Goal: Task Accomplishment & Management: Manage account settings

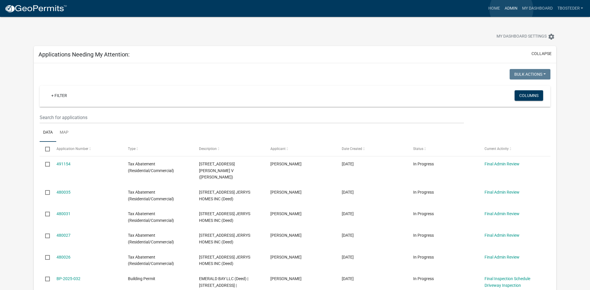
click at [511, 9] on link "Admin" at bounding box center [510, 8] width 17 height 11
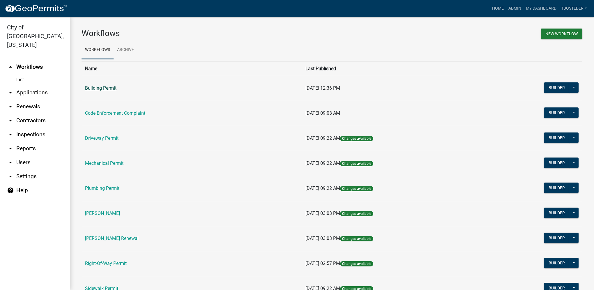
click at [105, 86] on link "Building Permit" at bounding box center [100, 88] width 31 height 6
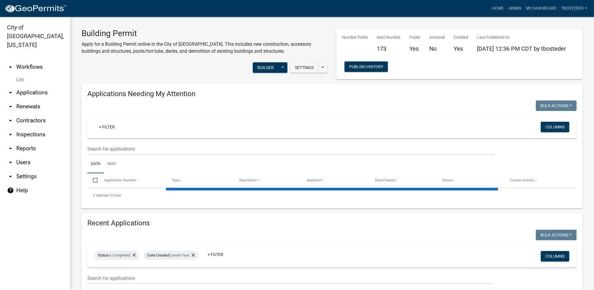
select select "1: 25"
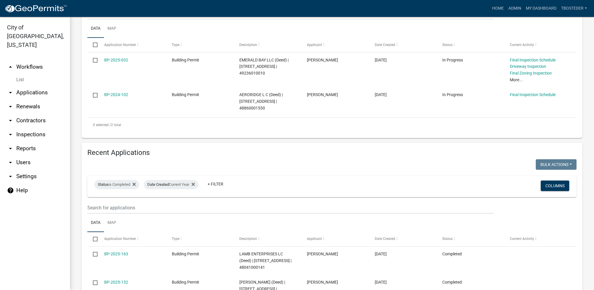
scroll to position [146, 0]
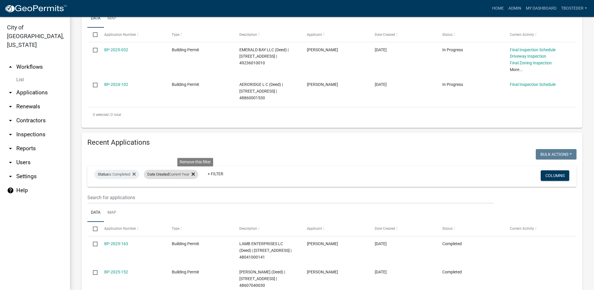
click at [195, 177] on icon at bounding box center [193, 174] width 3 height 5
click at [135, 174] on icon at bounding box center [134, 174] width 3 height 5
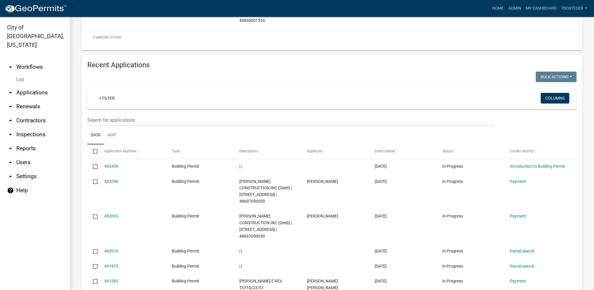
scroll to position [233, 0]
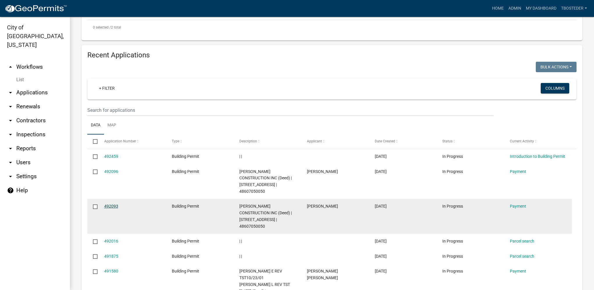
click at [106, 204] on link "492093" at bounding box center [111, 206] width 14 height 5
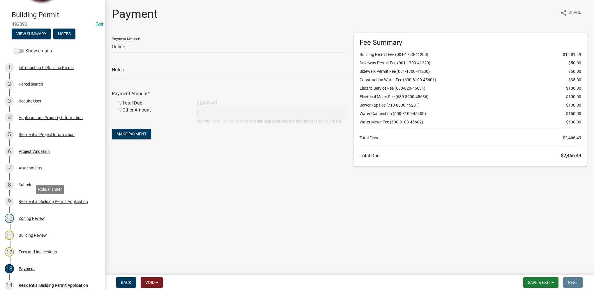
scroll to position [58, 0]
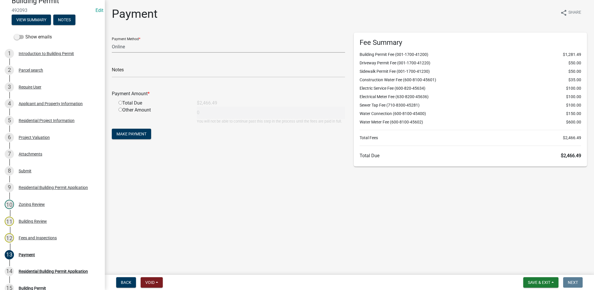
click at [128, 48] on select "Credit Card POS Check Cash Online" at bounding box center [228, 47] width 233 height 12
select select "1: 0"
click at [112, 41] on select "Credit Card POS Check Cash Online" at bounding box center [228, 47] width 233 height 12
click at [125, 69] on input "text" at bounding box center [228, 72] width 233 height 12
type input "17701"
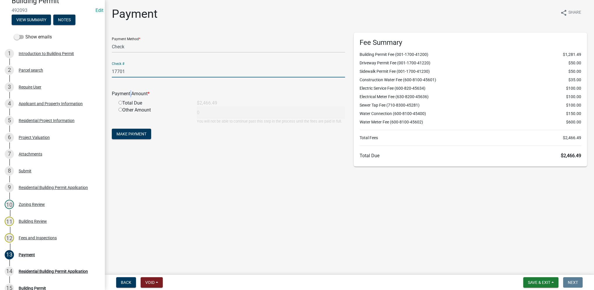
drag, startPoint x: 129, startPoint y: 93, endPoint x: 127, endPoint y: 98, distance: 4.8
click at [127, 98] on div "Payment Amount *" at bounding box center [228, 94] width 242 height 9
drag, startPoint x: 127, startPoint y: 98, endPoint x: 120, endPoint y: 101, distance: 7.9
click at [120, 102] on input "radio" at bounding box center [121, 103] width 4 height 4
radio input "true"
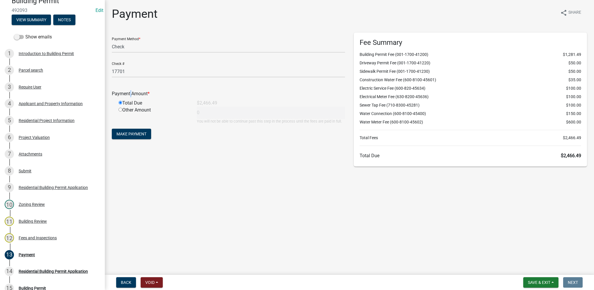
type input "2466.49"
click at [138, 135] on span "Make Payment" at bounding box center [132, 134] width 30 height 5
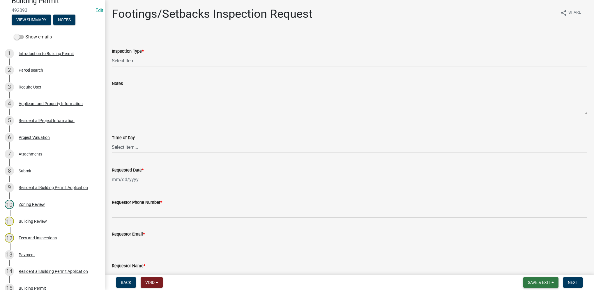
click at [533, 284] on span "Save & Exit" at bounding box center [539, 282] width 22 height 5
click at [531, 270] on button "Save & Exit" at bounding box center [535, 267] width 47 height 14
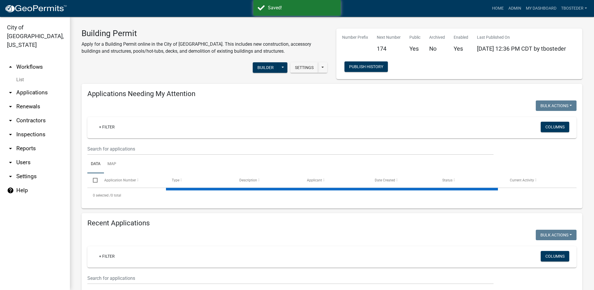
select select "1: 25"
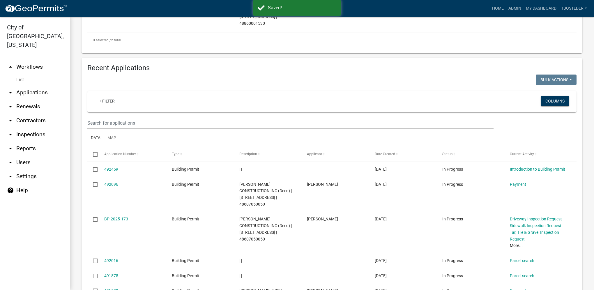
scroll to position [233, 0]
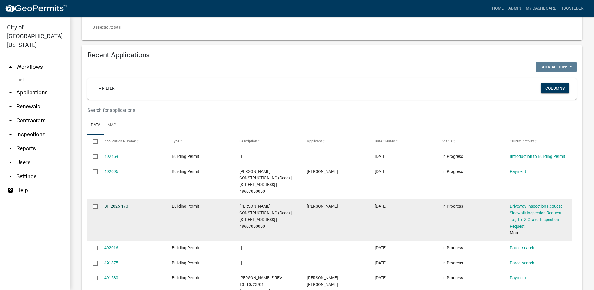
click at [123, 204] on link "BP-2025-173" at bounding box center [116, 206] width 24 height 5
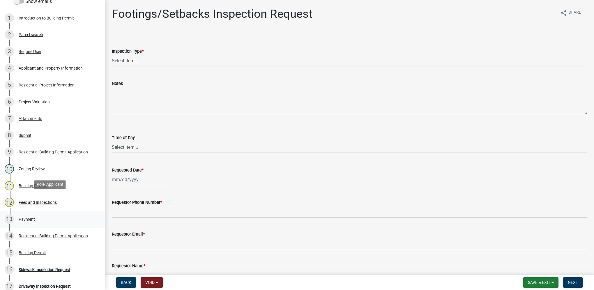
scroll to position [117, 0]
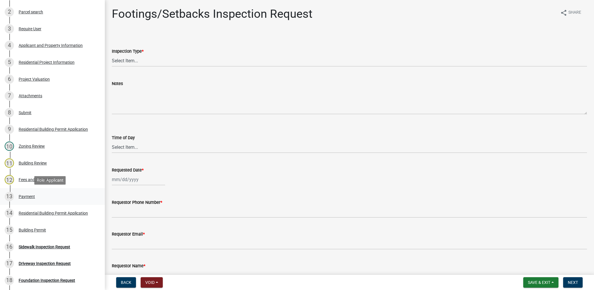
click at [25, 198] on div "Payment" at bounding box center [27, 197] width 16 height 4
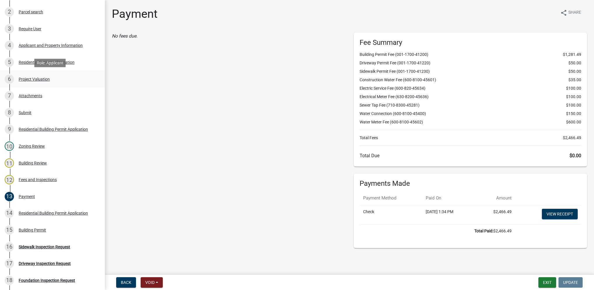
click at [38, 78] on div "Project Valuation" at bounding box center [34, 79] width 31 height 4
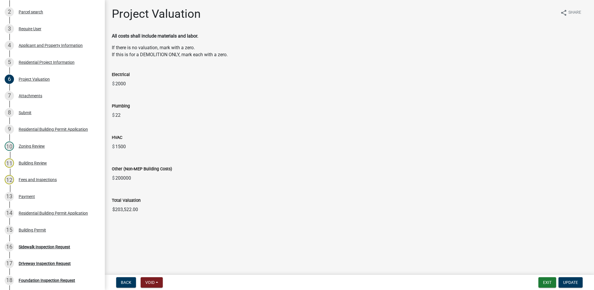
drag, startPoint x: 157, startPoint y: 202, endPoint x: 141, endPoint y: 216, distance: 21.7
click at [157, 202] on div "Total Valuation" at bounding box center [349, 200] width 475 height 7
drag, startPoint x: 140, startPoint y: 210, endPoint x: 99, endPoint y: 208, distance: 41.7
click at [99, 208] on div "Building Permit BP-2025-173 Edit View Summary Notes Show emails 1 Introduction …" at bounding box center [297, 145] width 594 height 290
click at [47, 60] on div "Residential Project Information" at bounding box center [47, 62] width 56 height 4
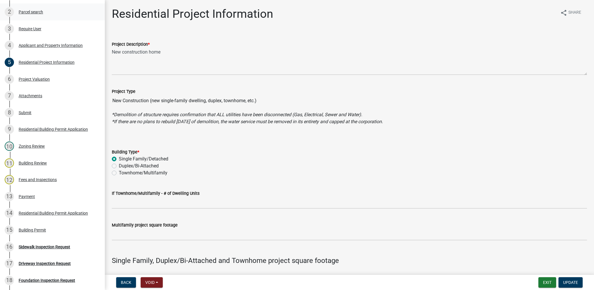
click at [33, 14] on div "Parcel search" at bounding box center [31, 12] width 24 height 4
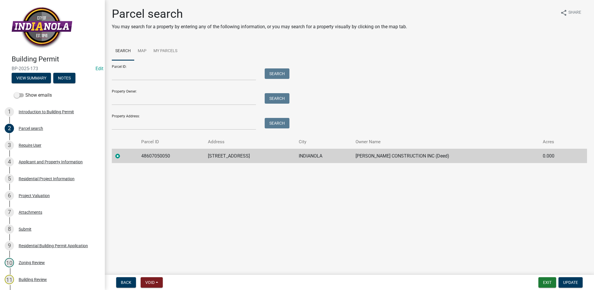
scroll to position [175, 0]
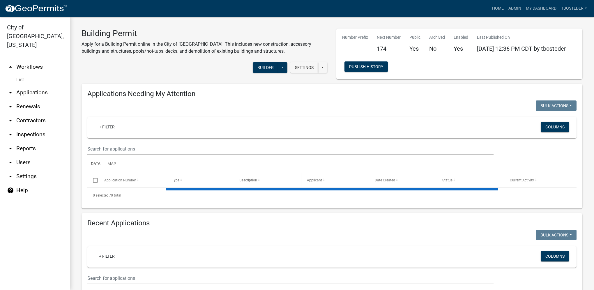
select select "1: 25"
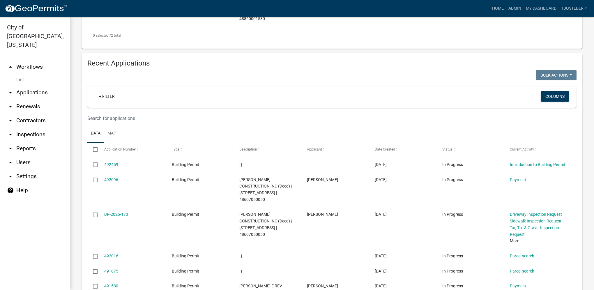
scroll to position [233, 0]
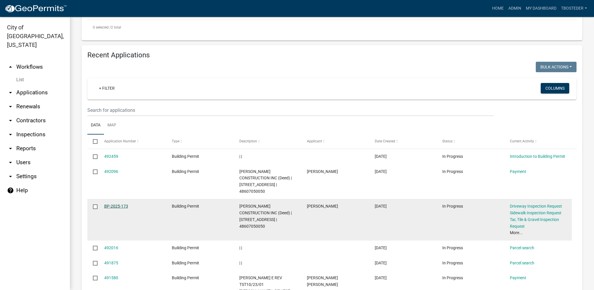
click at [111, 204] on link "BP-2025-173" at bounding box center [116, 206] width 24 height 5
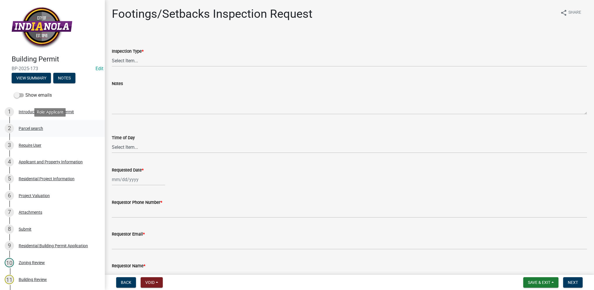
click at [35, 129] on div "Parcel search" at bounding box center [31, 128] width 24 height 4
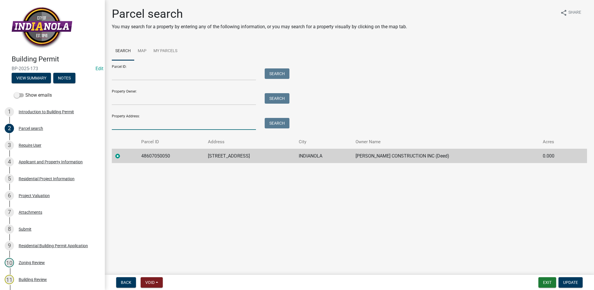
click at [193, 128] on input "Property Address:" at bounding box center [184, 124] width 144 height 12
type input "2316 n 8th"
click at [283, 123] on button "Search" at bounding box center [277, 123] width 25 height 10
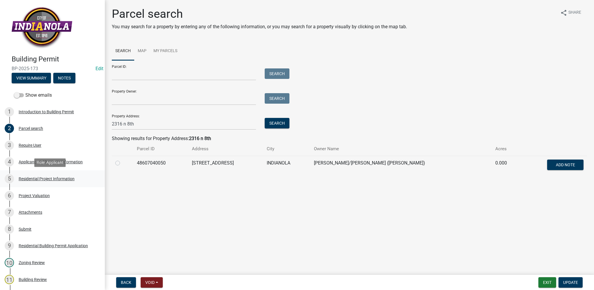
click at [76, 178] on div "5 Residential Project Information" at bounding box center [50, 178] width 91 height 9
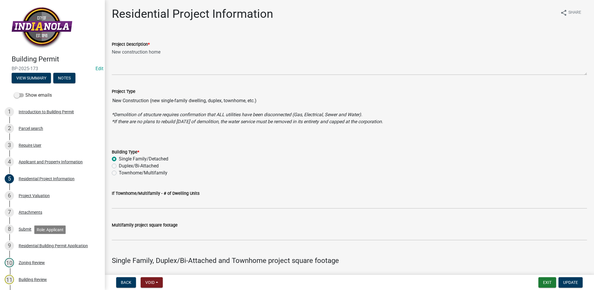
click at [40, 248] on div "9 Residential Building Permit Application" at bounding box center [50, 245] width 91 height 9
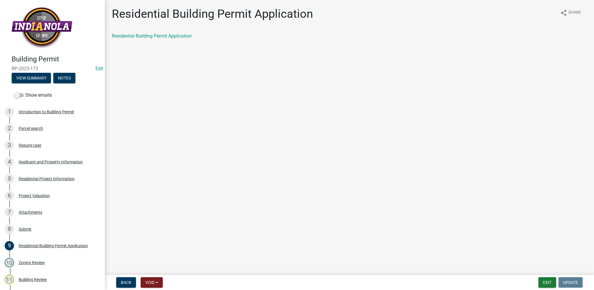
click at [168, 40] on div "Residential Building Permit Application" at bounding box center [349, 39] width 484 height 12
click at [167, 38] on link "Residential Building Permit Application" at bounding box center [152, 36] width 80 height 6
click at [34, 128] on div "Parcel search" at bounding box center [31, 128] width 24 height 4
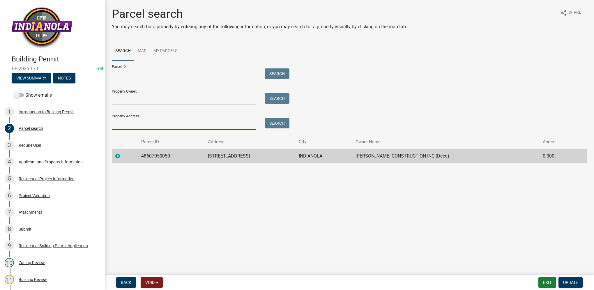
click at [142, 126] on input "Property Address:" at bounding box center [184, 124] width 144 height 12
type input "2316 n 8th"
click at [271, 120] on button "Search" at bounding box center [277, 123] width 25 height 10
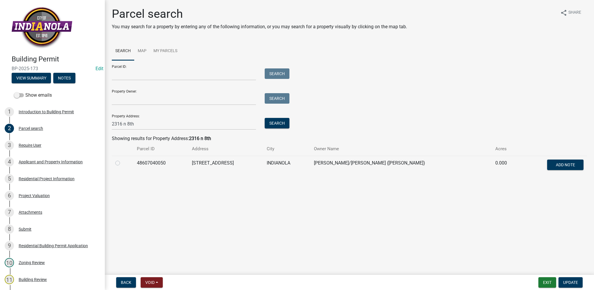
click at [122, 160] on label at bounding box center [122, 160] width 0 height 0
click at [122, 163] on input "radio" at bounding box center [124, 162] width 4 height 4
radio input "true"
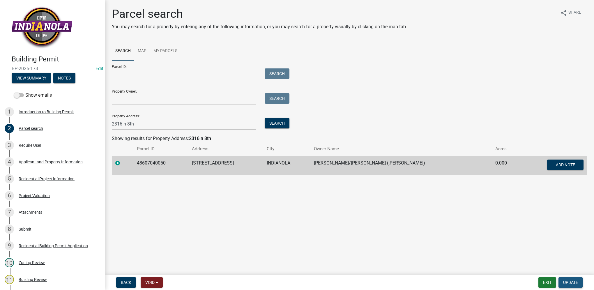
click at [571, 280] on span "Update" at bounding box center [570, 282] width 15 height 5
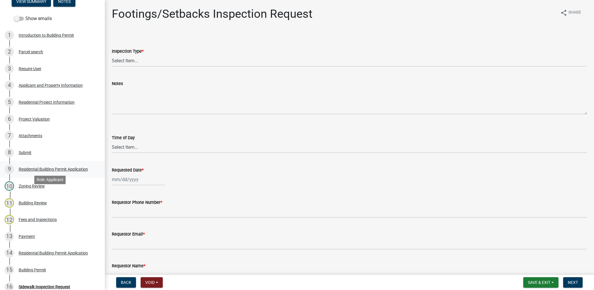
scroll to position [146, 0]
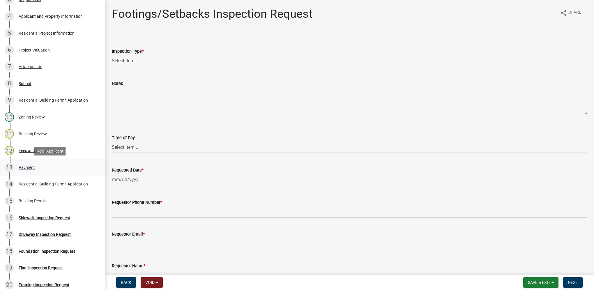
click at [26, 163] on div "13 Payment" at bounding box center [50, 167] width 91 height 9
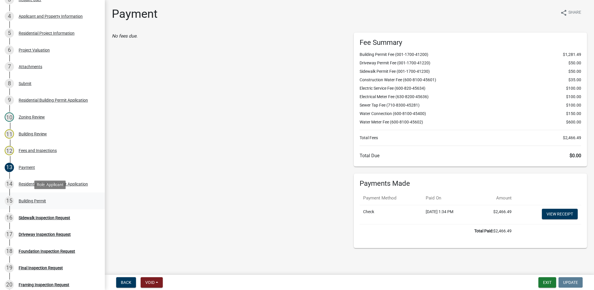
click at [60, 206] on link "15 Building Permit" at bounding box center [52, 201] width 105 height 17
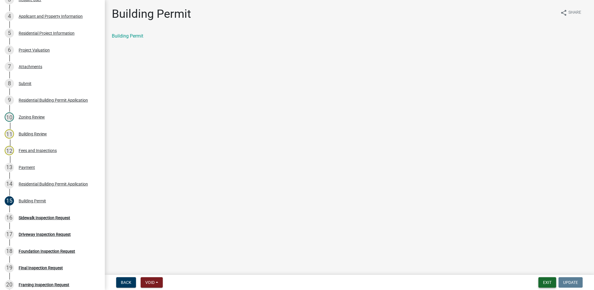
click at [541, 281] on button "Exit" at bounding box center [548, 282] width 18 height 10
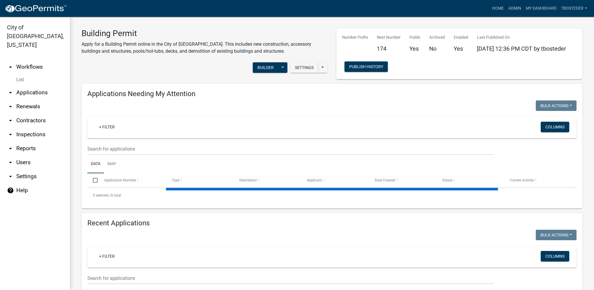
select select "1: 25"
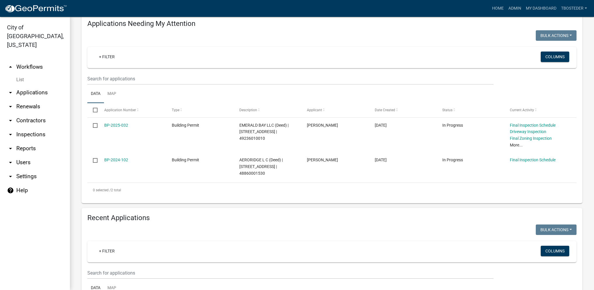
scroll to position [175, 0]
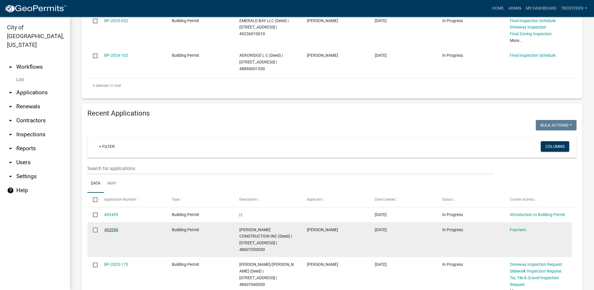
click at [108, 231] on link "492096" at bounding box center [111, 229] width 14 height 5
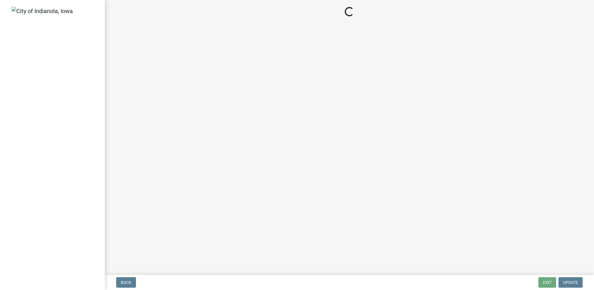
select select "3: 3"
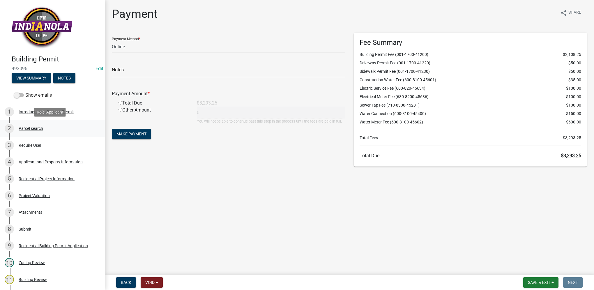
click at [32, 130] on div "Parcel search" at bounding box center [31, 128] width 24 height 4
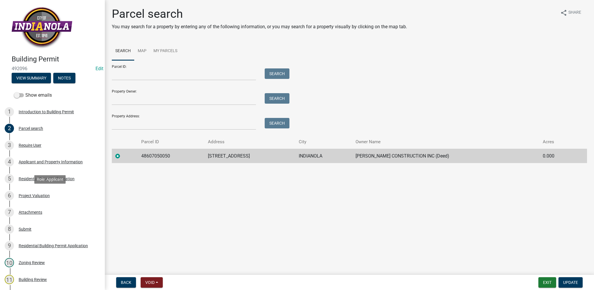
click at [42, 194] on div "Project Valuation" at bounding box center [34, 196] width 31 height 4
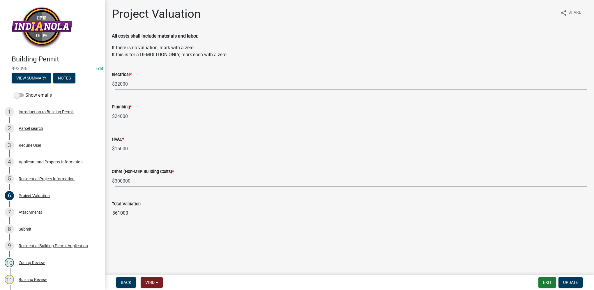
click at [118, 213] on input "361000" at bounding box center [349, 213] width 475 height 12
drag, startPoint x: 130, startPoint y: 214, endPoint x: 108, endPoint y: 209, distance: 22.3
click at [108, 209] on div "Total Valuation 361000" at bounding box center [349, 205] width 484 height 27
click at [68, 180] on div "Residential Project Information" at bounding box center [47, 179] width 56 height 4
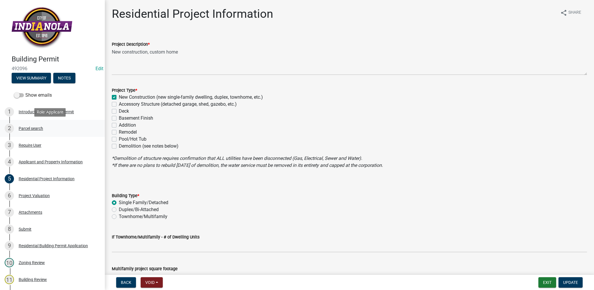
drag, startPoint x: 36, startPoint y: 130, endPoint x: 22, endPoint y: 133, distance: 13.9
click at [36, 130] on div "Parcel search" at bounding box center [31, 128] width 24 height 4
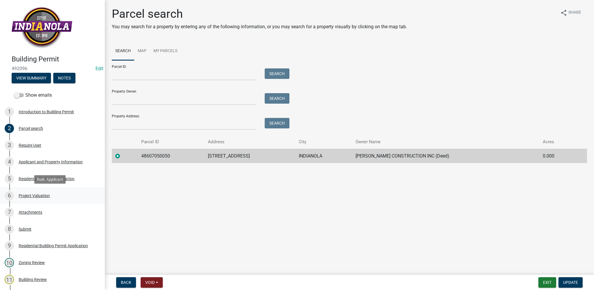
click at [44, 195] on div "Project Valuation" at bounding box center [34, 196] width 31 height 4
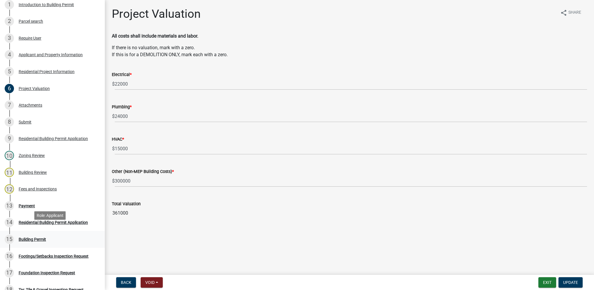
scroll to position [117, 0]
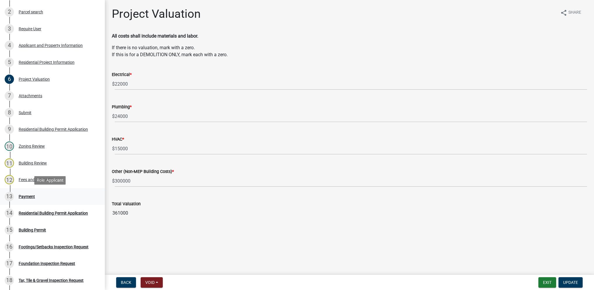
click at [36, 199] on div "13 Payment" at bounding box center [50, 196] width 91 height 9
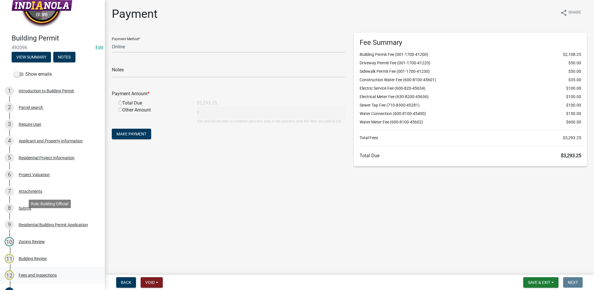
scroll to position [0, 0]
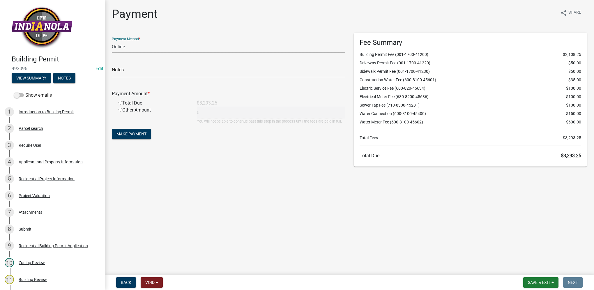
click at [139, 44] on select "Credit Card POS Check Cash Online" at bounding box center [228, 47] width 233 height 12
select select "1: 0"
click at [112, 41] on select "Credit Card POS Check Cash Online" at bounding box center [228, 47] width 233 height 12
click at [133, 68] on input "text" at bounding box center [228, 72] width 233 height 12
type input "17702"
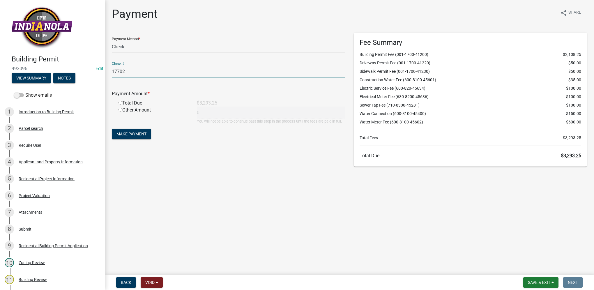
click at [120, 104] on input "radio" at bounding box center [121, 103] width 4 height 4
radio input "true"
type input "3293.25"
click at [146, 135] on span "Make Payment" at bounding box center [132, 134] width 30 height 5
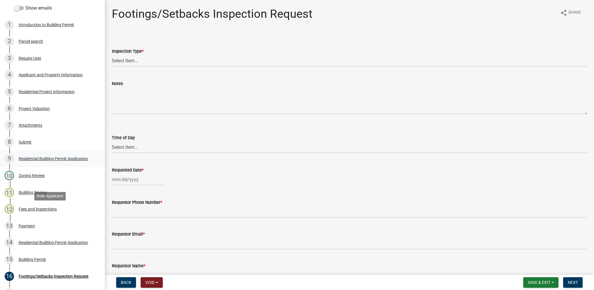
scroll to position [204, 0]
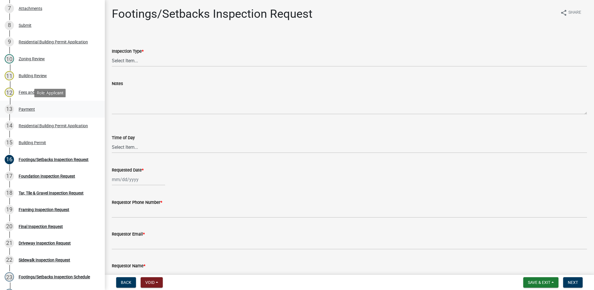
click at [35, 111] on div "13 Payment" at bounding box center [50, 109] width 91 height 9
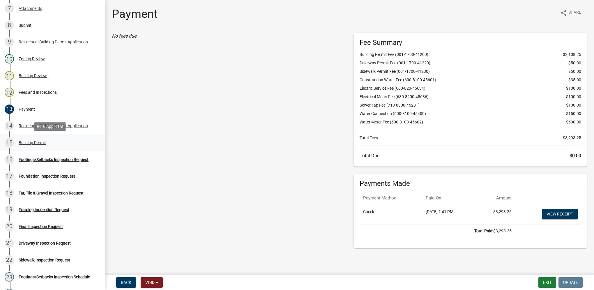
scroll to position [0, 0]
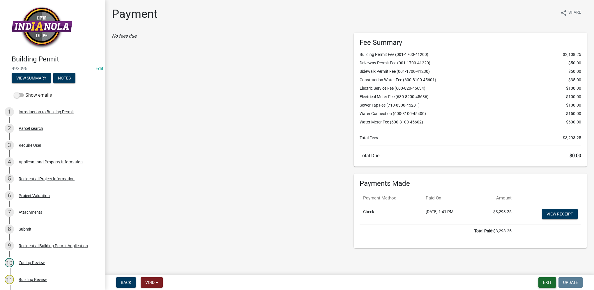
click at [548, 283] on button "Exit" at bounding box center [548, 282] width 18 height 10
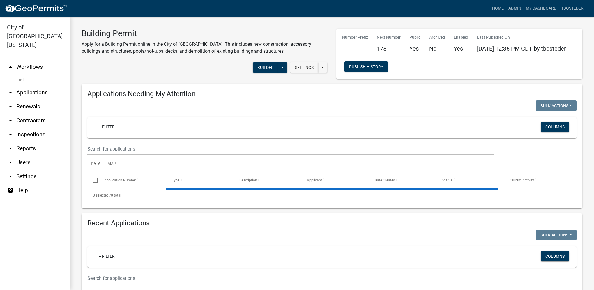
select select "1: 25"
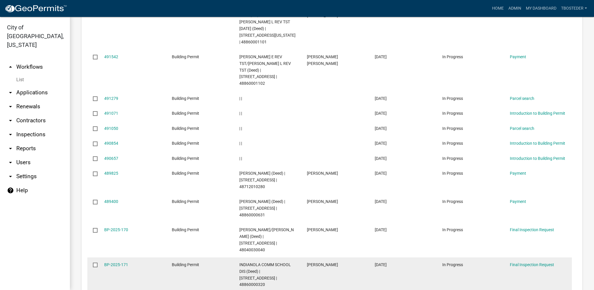
scroll to position [469, 0]
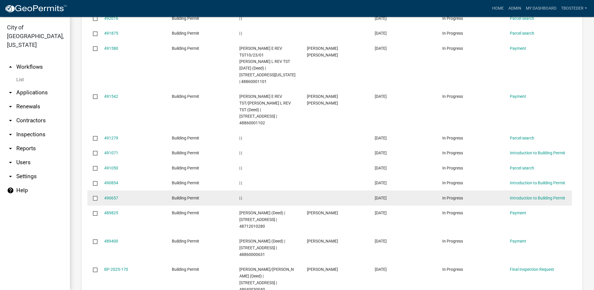
click at [96, 196] on input "checkbox" at bounding box center [95, 198] width 4 height 4
checkbox input "true"
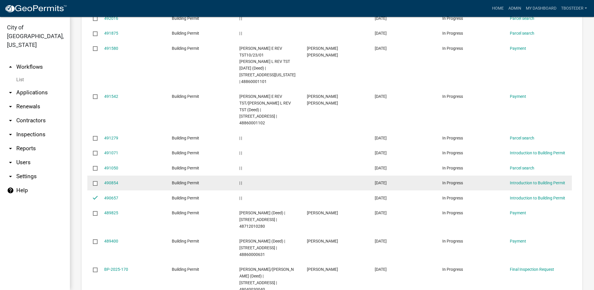
click at [97, 176] on datatable-body-cell at bounding box center [92, 183] width 11 height 15
click at [96, 181] on input "checkbox" at bounding box center [95, 183] width 4 height 4
checkbox input "true"
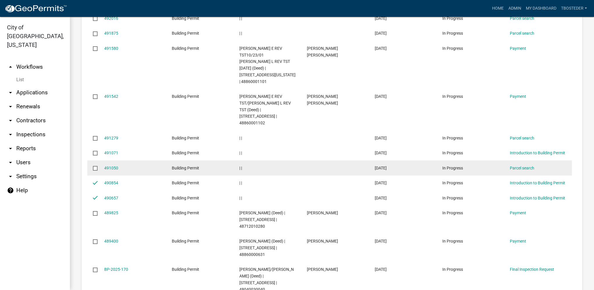
click at [93, 166] on input "checkbox" at bounding box center [95, 168] width 4 height 4
checkbox input "true"
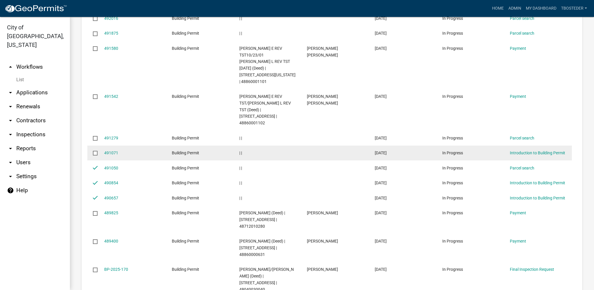
click at [98, 151] on label at bounding box center [97, 153] width 8 height 5
click at [97, 151] on input "checkbox" at bounding box center [95, 153] width 4 height 4
checkbox input "true"
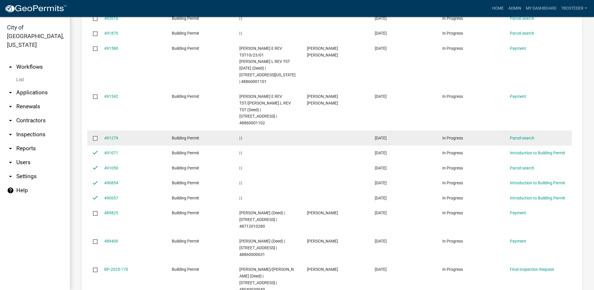
click at [96, 136] on input "checkbox" at bounding box center [95, 138] width 4 height 4
checkbox input "true"
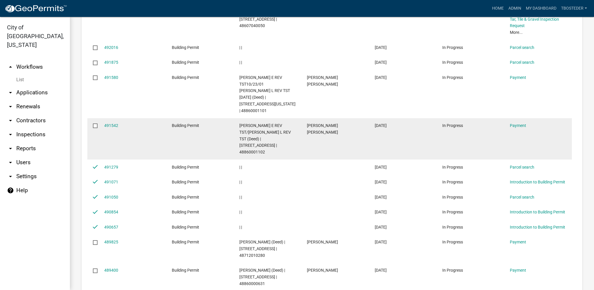
scroll to position [411, 0]
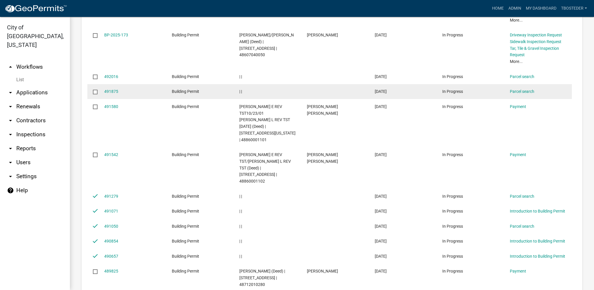
click at [96, 91] on input "checkbox" at bounding box center [95, 92] width 4 height 4
checkbox input "true"
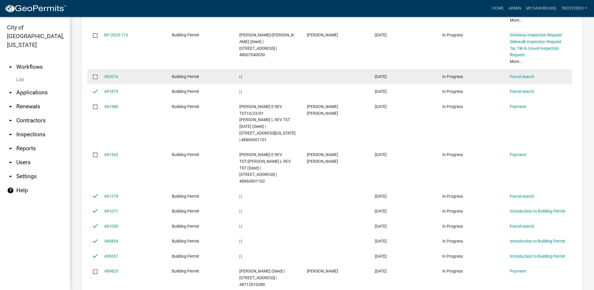
click at [95, 78] on input "checkbox" at bounding box center [95, 77] width 4 height 4
checkbox input "true"
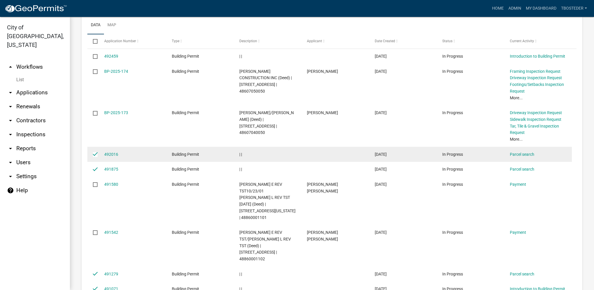
scroll to position [324, 0]
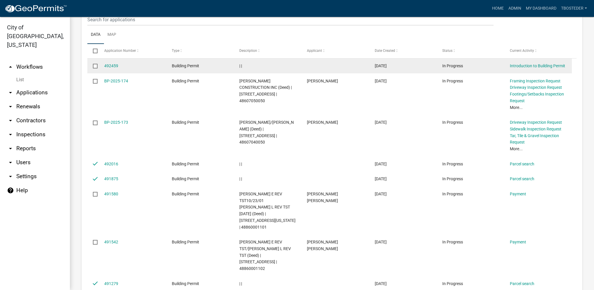
click at [94, 68] on input "checkbox" at bounding box center [95, 66] width 4 height 4
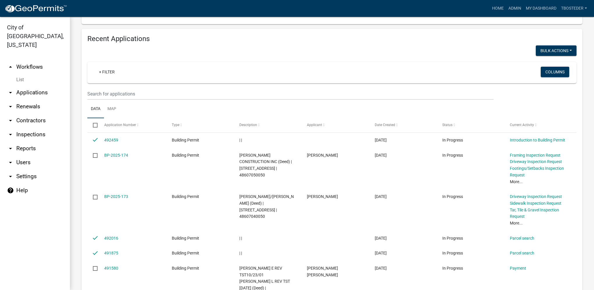
scroll to position [236, 0]
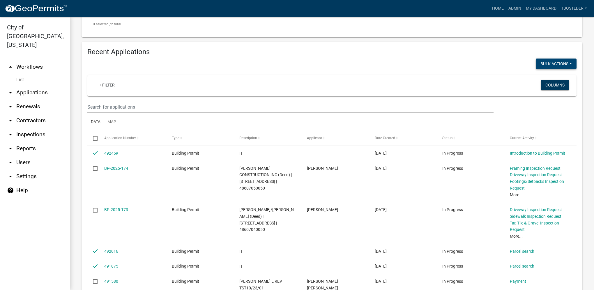
click at [551, 66] on button "Bulk Actions" at bounding box center [556, 64] width 41 height 10
click at [550, 77] on button "Void" at bounding box center [553, 79] width 47 height 14
checkbox input "false"
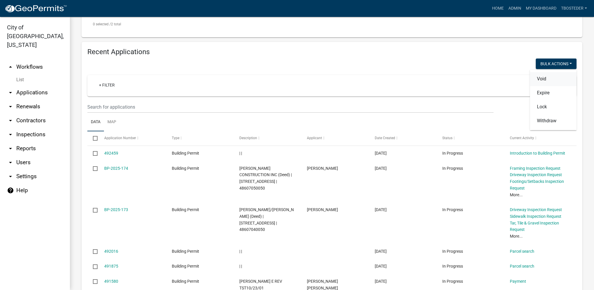
checkbox input "false"
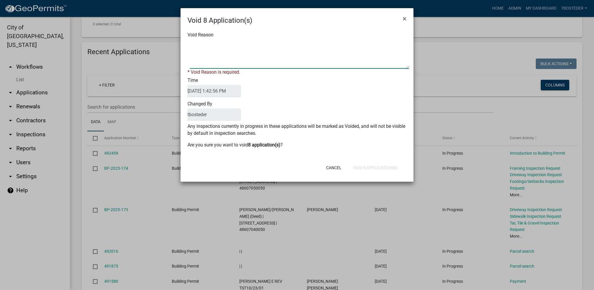
click at [240, 64] on textarea "Void Reason" at bounding box center [299, 54] width 219 height 29
type textarea "incomplete"
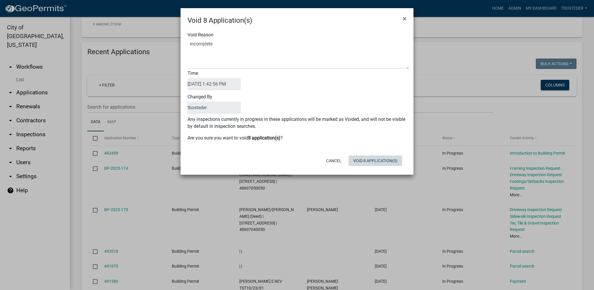
click at [375, 168] on form "Void 8 Application(s) × Void Reason Time [DATE] 1:42:56 PM Changed By tbosteder…" at bounding box center [297, 88] width 233 height 161
click at [371, 161] on button "Void 8 Application(s)" at bounding box center [376, 161] width 54 height 10
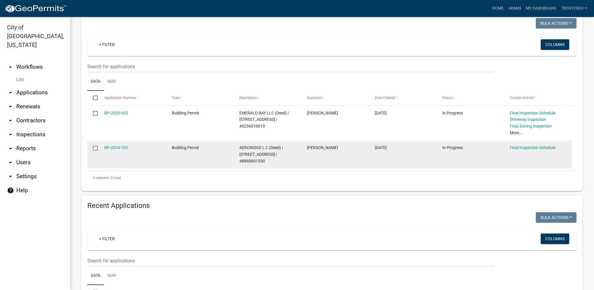
scroll to position [265, 0]
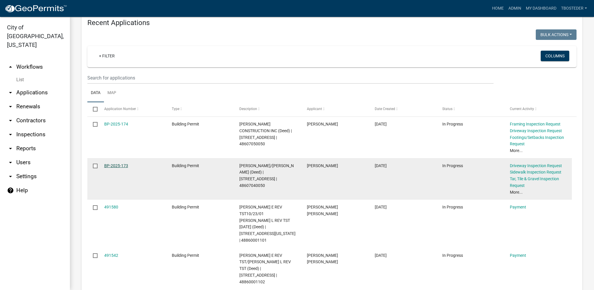
click at [125, 168] on link "BP-2025-173" at bounding box center [116, 165] width 24 height 5
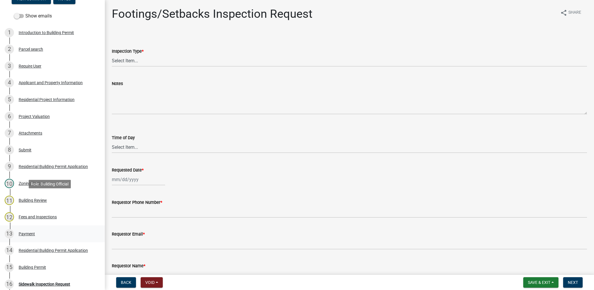
scroll to position [117, 0]
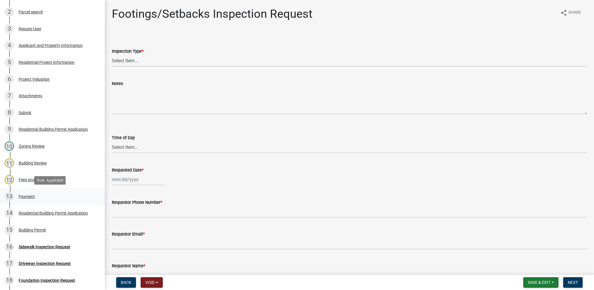
click at [26, 197] on div "Payment" at bounding box center [27, 197] width 16 height 4
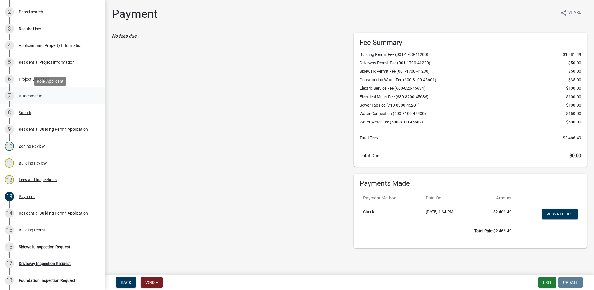
scroll to position [0, 0]
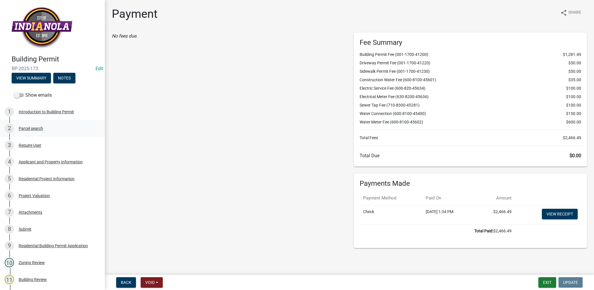
click at [33, 128] on div "Parcel search" at bounding box center [31, 128] width 24 height 4
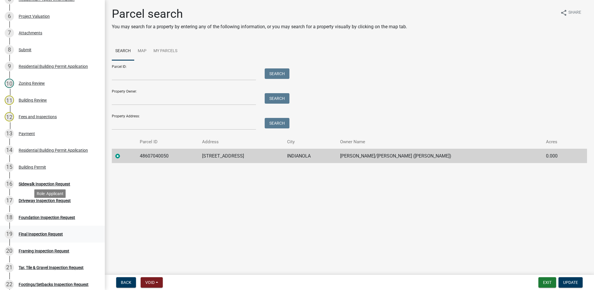
scroll to position [204, 0]
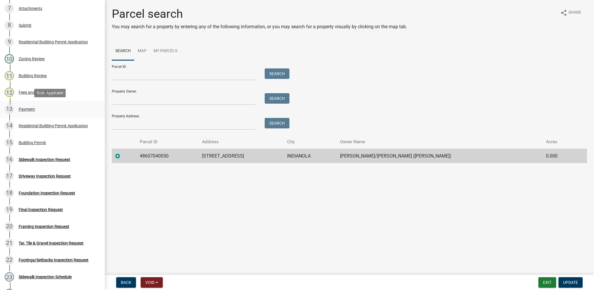
click at [31, 110] on div "Payment" at bounding box center [27, 109] width 16 height 4
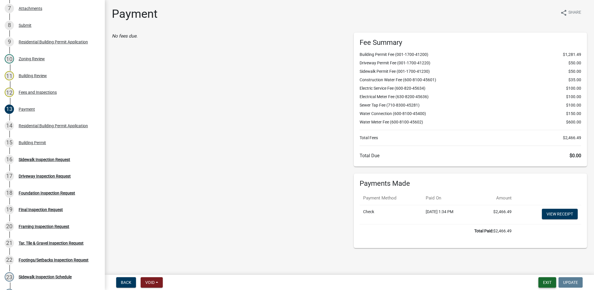
click at [544, 282] on button "Exit" at bounding box center [548, 282] width 18 height 10
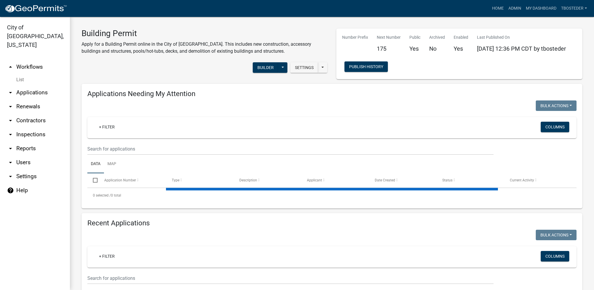
select select "1: 25"
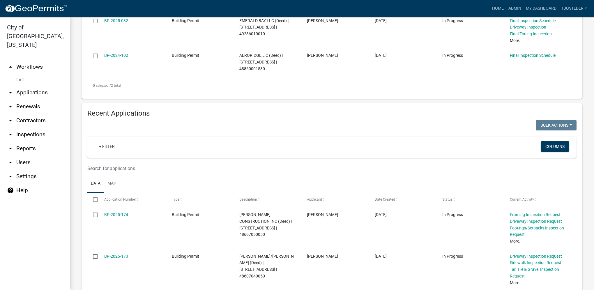
scroll to position [204, 0]
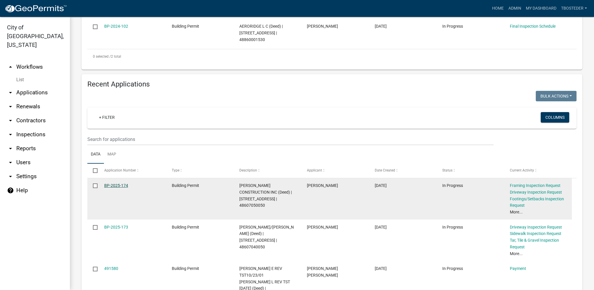
click at [121, 185] on link "BP-2025-174" at bounding box center [116, 185] width 24 height 5
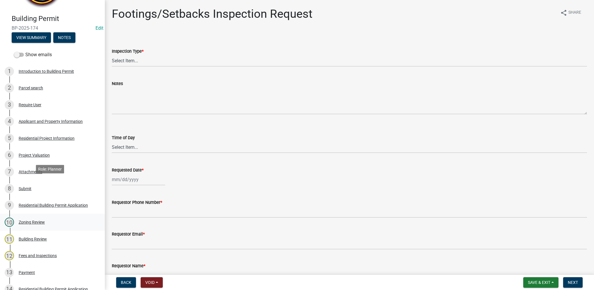
scroll to position [117, 0]
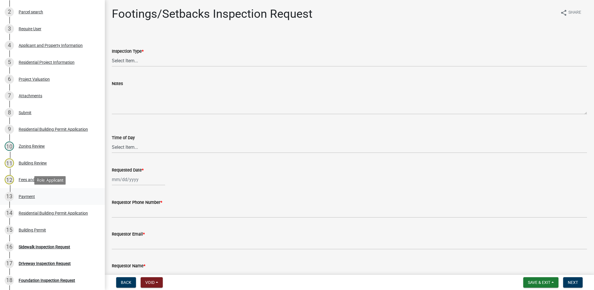
click at [35, 195] on div "13 Payment" at bounding box center [50, 196] width 91 height 9
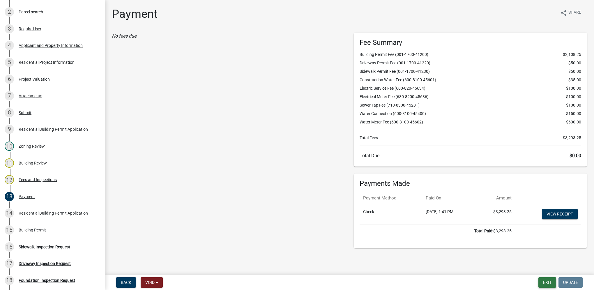
click at [547, 281] on button "Exit" at bounding box center [548, 282] width 18 height 10
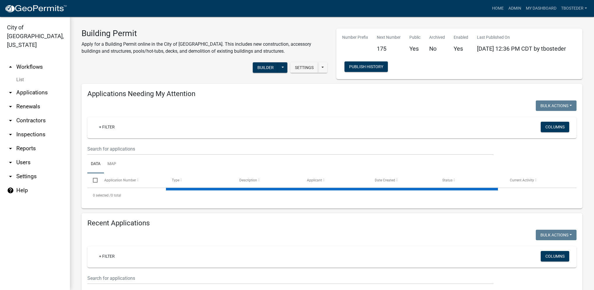
select select "1: 25"
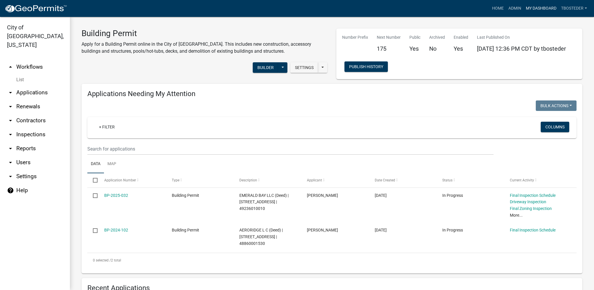
click at [536, 6] on link "My Dashboard" at bounding box center [541, 8] width 35 height 11
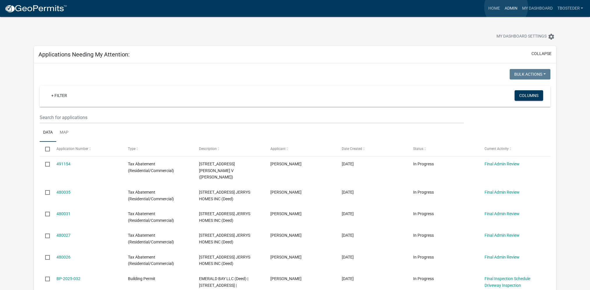
click at [506, 7] on link "Admin" at bounding box center [510, 8] width 17 height 11
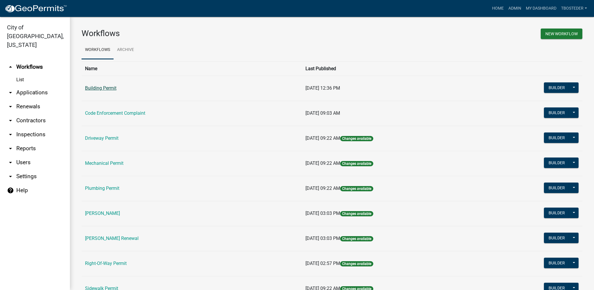
click at [102, 87] on link "Building Permit" at bounding box center [100, 88] width 31 height 6
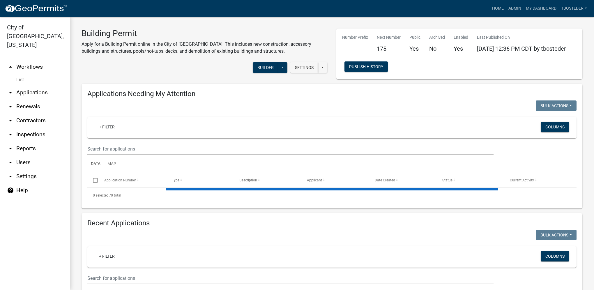
select select "1: 25"
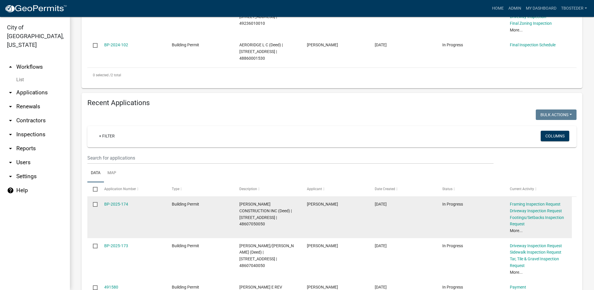
scroll to position [262, 0]
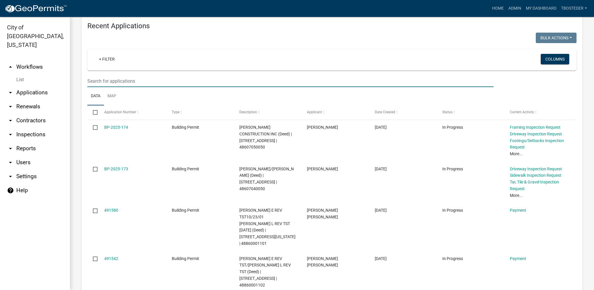
click at [112, 83] on input "text" at bounding box center [290, 81] width 406 height 12
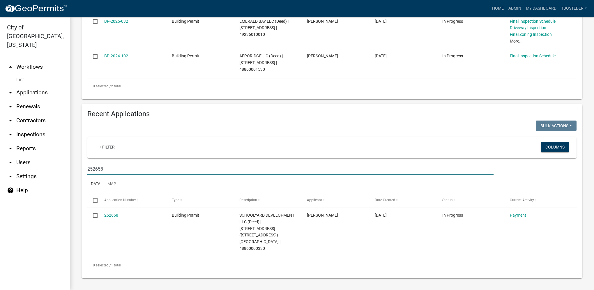
scroll to position [162, 0]
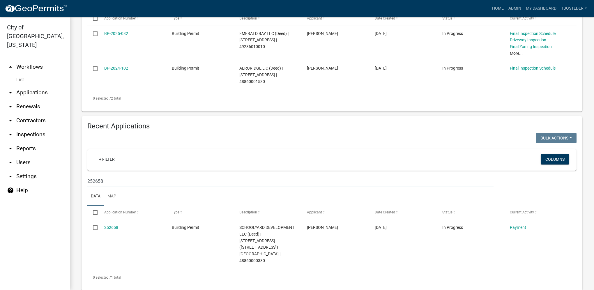
drag, startPoint x: 108, startPoint y: 183, endPoint x: 84, endPoint y: 187, distance: 24.2
click at [84, 187] on div "252658" at bounding box center [290, 181] width 415 height 12
type input "109 s kenwood"
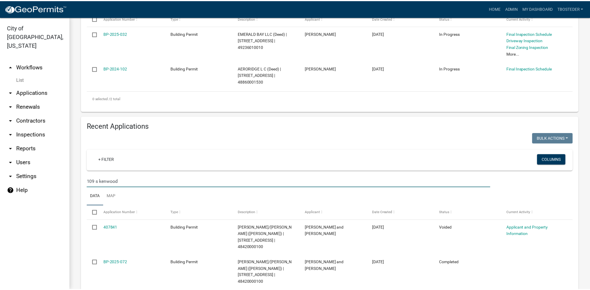
scroll to position [233, 0]
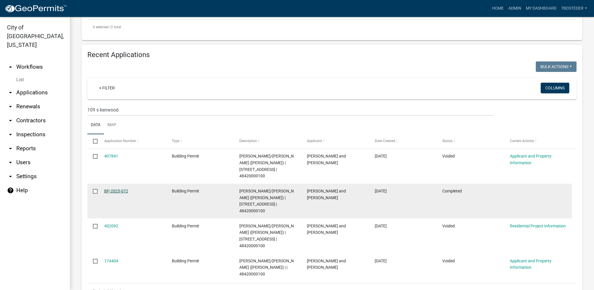
click at [125, 189] on link "BP-2025-072" at bounding box center [116, 191] width 24 height 5
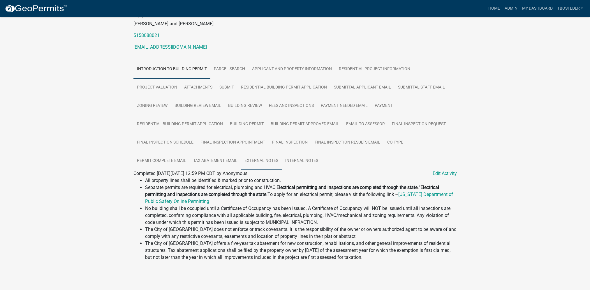
click at [275, 164] on link "External Notes" at bounding box center [261, 161] width 41 height 19
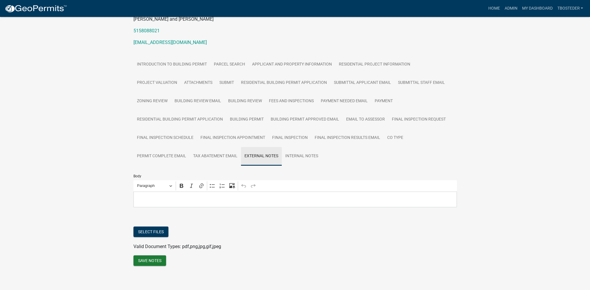
scroll to position [75, 0]
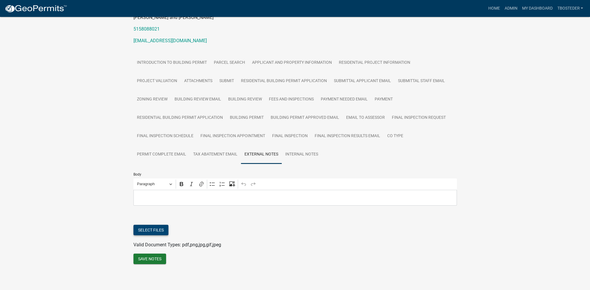
click at [146, 233] on button "Select files" at bounding box center [150, 230] width 35 height 10
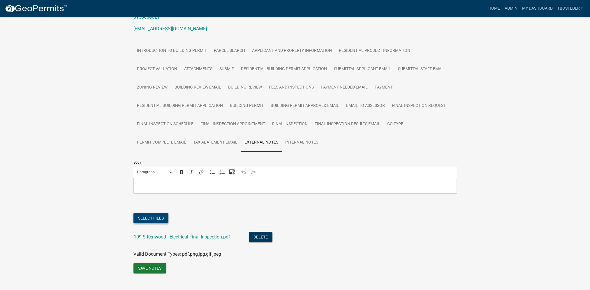
scroll to position [97, 0]
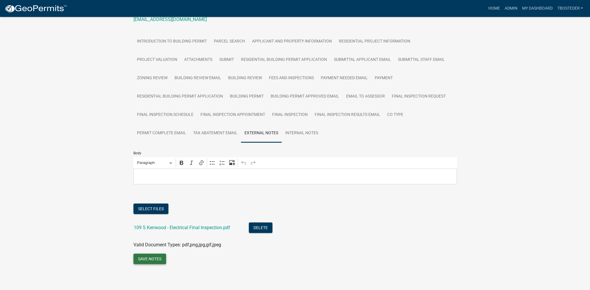
click at [147, 260] on button "Save Notes" at bounding box center [149, 259] width 33 height 10
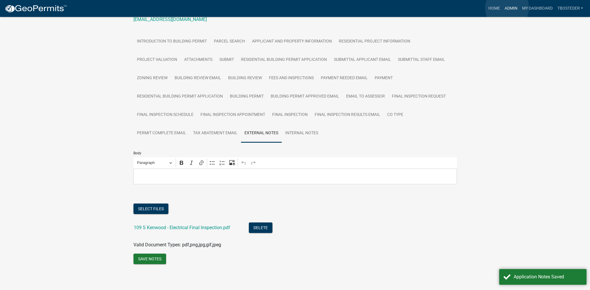
click at [507, 8] on link "Admin" at bounding box center [510, 8] width 17 height 11
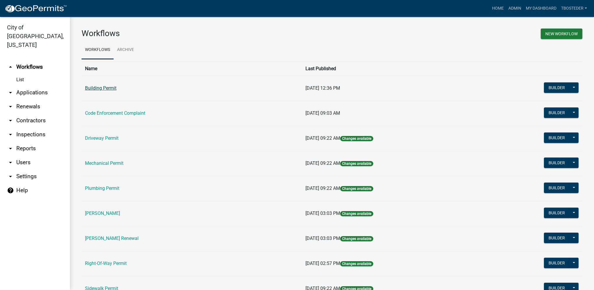
click at [110, 89] on link "Building Permit" at bounding box center [100, 88] width 31 height 6
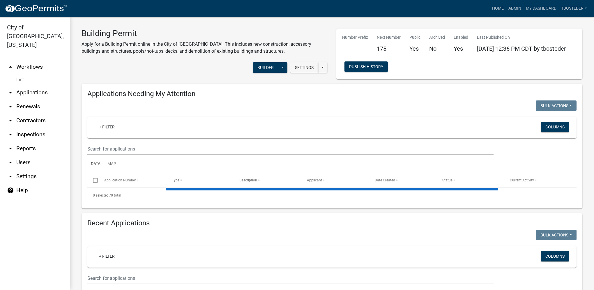
select select "1: 25"
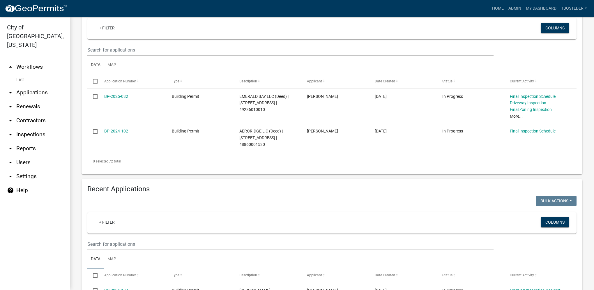
scroll to position [117, 0]
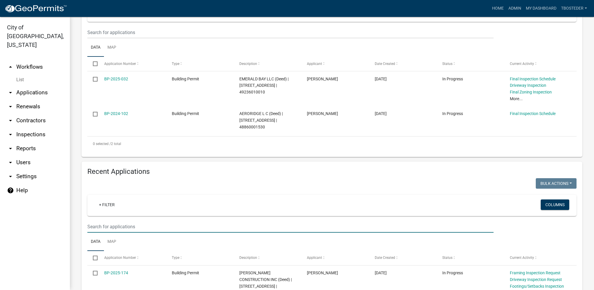
click at [146, 230] on input "text" at bounding box center [290, 227] width 406 height 12
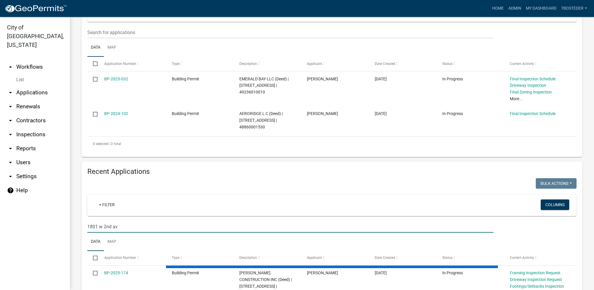
type input "1801 w 2nd av"
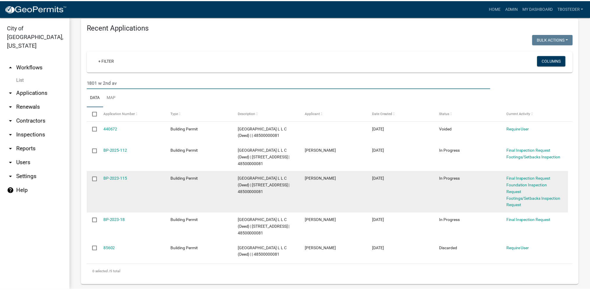
scroll to position [262, 0]
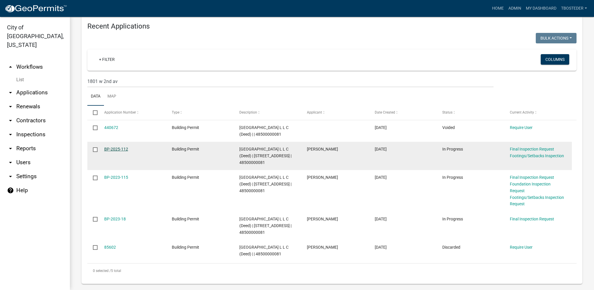
click at [126, 151] on link "BP-2025-112" at bounding box center [116, 149] width 24 height 5
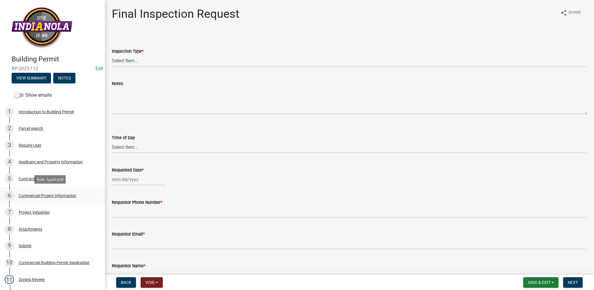
click at [59, 193] on div "6 Commercial Project Information" at bounding box center [50, 195] width 91 height 9
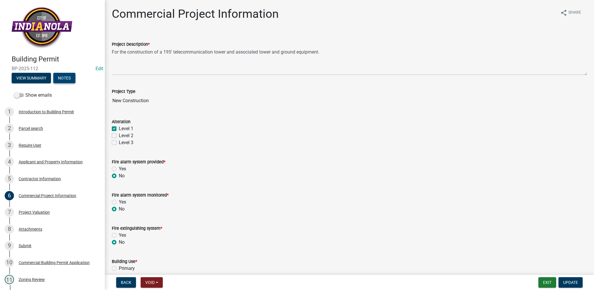
click at [61, 80] on button "Notes" at bounding box center [64, 78] width 22 height 10
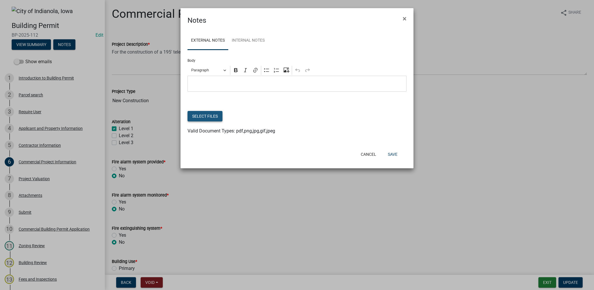
click at [195, 120] on button "Select files" at bounding box center [205, 116] width 35 height 10
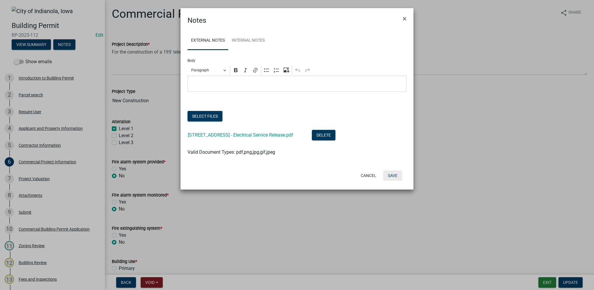
click at [391, 177] on button "Save" at bounding box center [392, 175] width 19 height 10
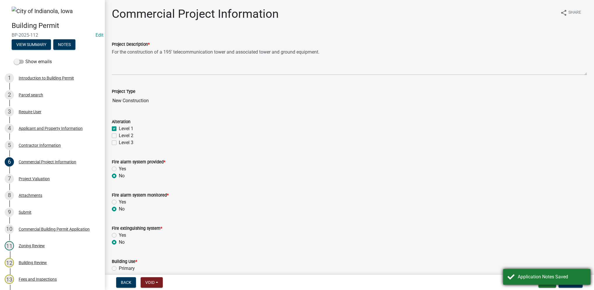
click at [548, 275] on div "Application Notes Saved" at bounding box center [552, 276] width 68 height 7
click at [546, 282] on button "Exit" at bounding box center [548, 282] width 18 height 10
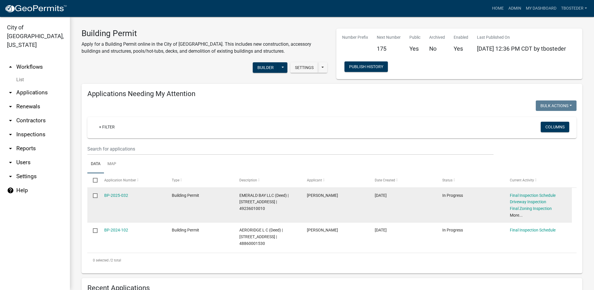
select select "1: 25"
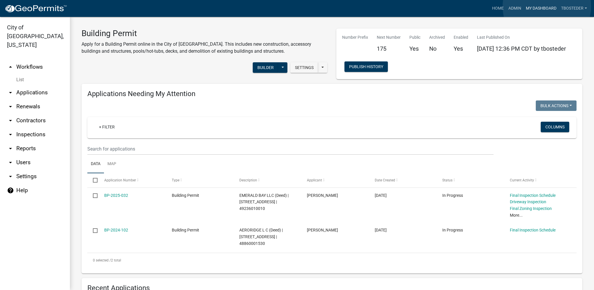
click at [547, 6] on link "My Dashboard" at bounding box center [541, 8] width 35 height 11
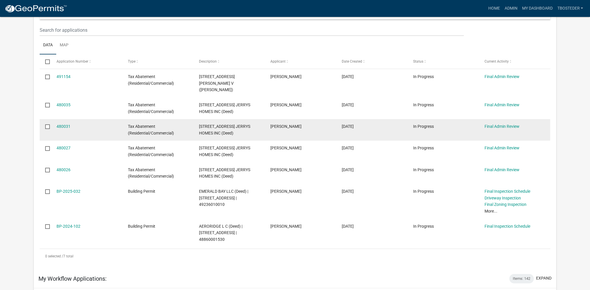
scroll to position [58, 0]
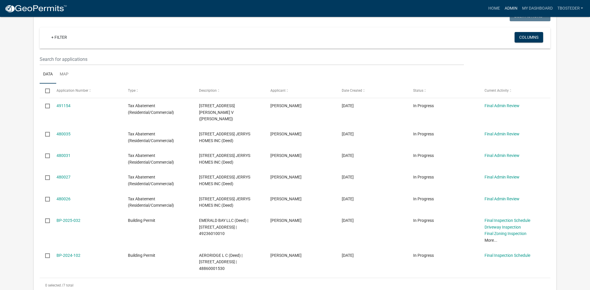
click at [509, 8] on link "Admin" at bounding box center [510, 8] width 17 height 11
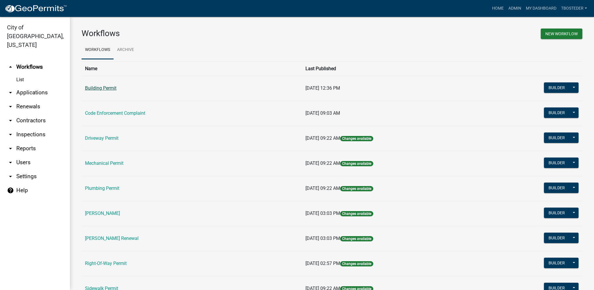
click at [115, 89] on link "Building Permit" at bounding box center [100, 88] width 31 height 6
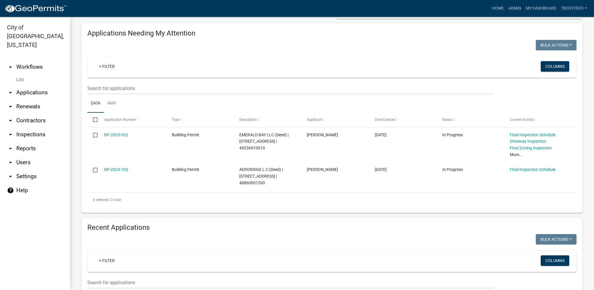
select select "1: 25"
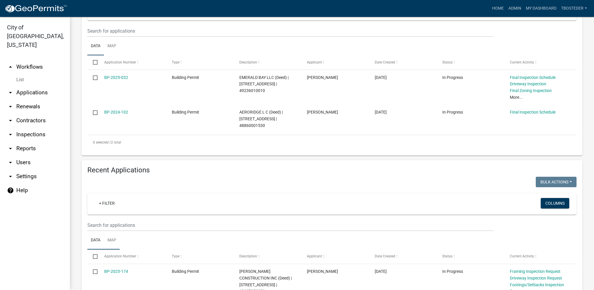
scroll to position [177, 0]
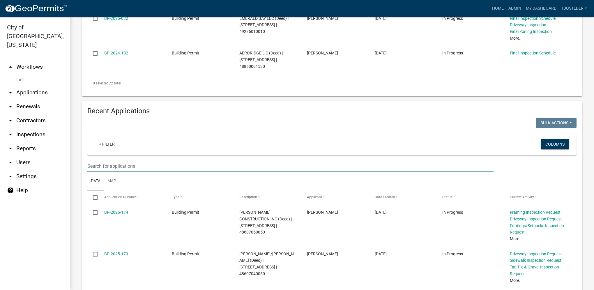
click at [126, 168] on input "text" at bounding box center [290, 166] width 406 height 12
type input "305 n 19th"
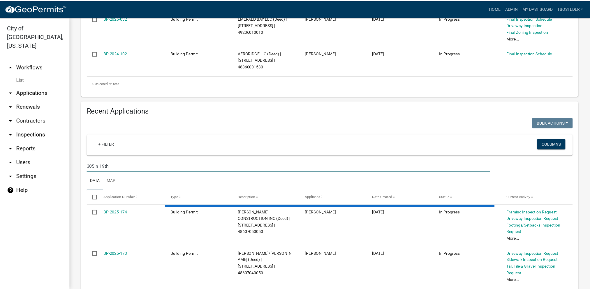
scroll to position [169, 0]
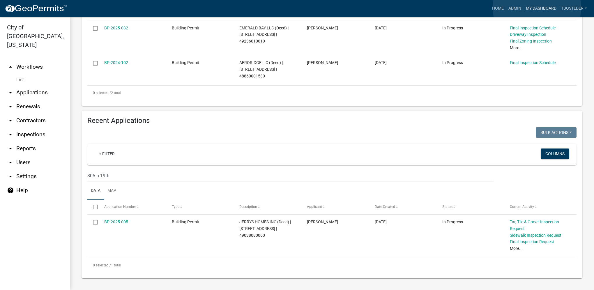
click at [537, 8] on link "My Dashboard" at bounding box center [541, 8] width 35 height 11
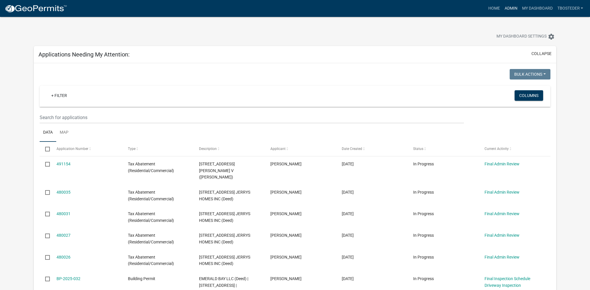
click at [510, 10] on link "Admin" at bounding box center [510, 8] width 17 height 11
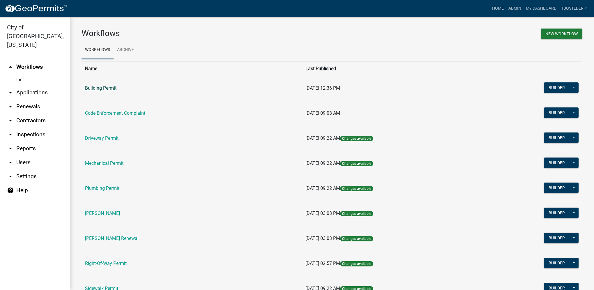
click at [105, 90] on link "Building Permit" at bounding box center [100, 88] width 31 height 6
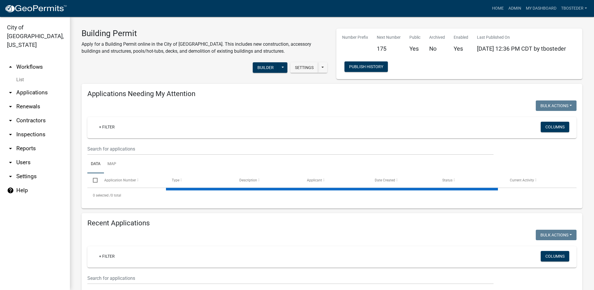
select select "1: 25"
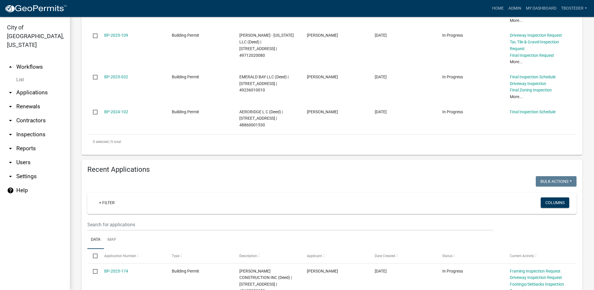
scroll to position [262, 0]
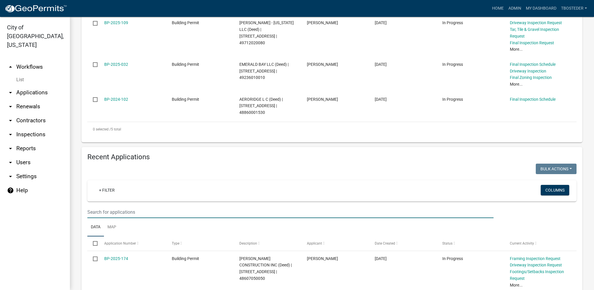
click at [123, 206] on input "text" at bounding box center [290, 212] width 406 height 12
type input "252658"
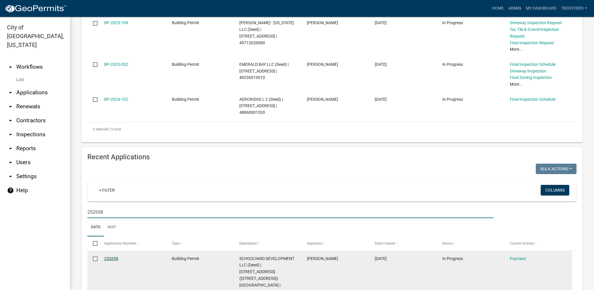
click at [107, 256] on link "252658" at bounding box center [111, 258] width 14 height 5
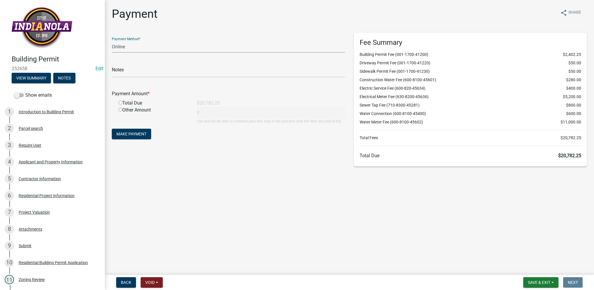
click at [130, 47] on select "Credit Card POS Check Cash Online" at bounding box center [228, 47] width 233 height 12
select select "1: 0"
click at [112, 41] on select "Credit Card POS Check Cash Online" at bounding box center [228, 47] width 233 height 12
click at [156, 70] on input "text" at bounding box center [228, 72] width 233 height 12
type input "5104"
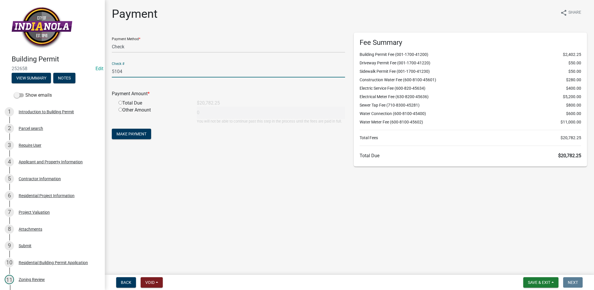
click at [119, 102] on input "radio" at bounding box center [121, 103] width 4 height 4
radio input "true"
type input "20782.25"
click at [140, 134] on span "Make Payment" at bounding box center [132, 134] width 30 height 5
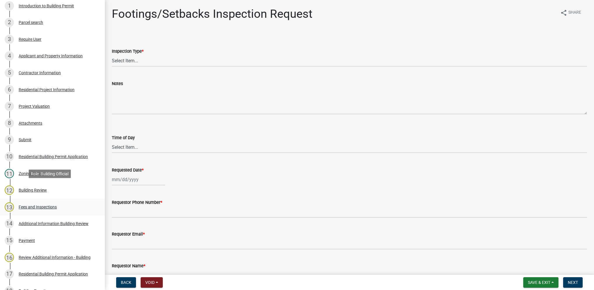
scroll to position [117, 0]
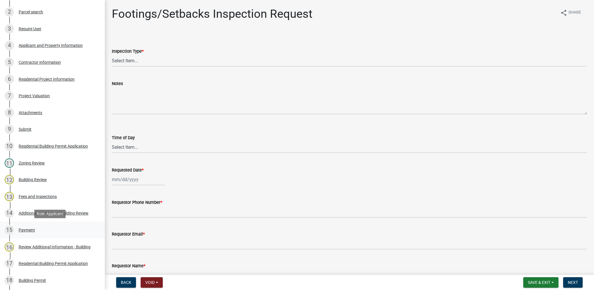
click at [36, 227] on div "15 Payment" at bounding box center [50, 229] width 91 height 9
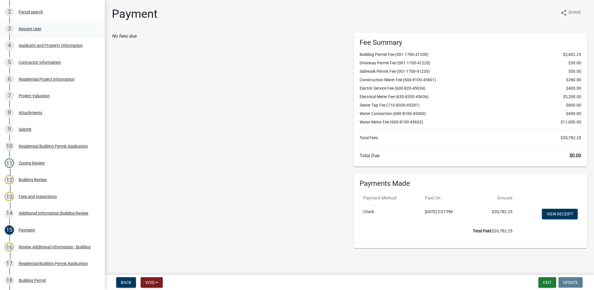
scroll to position [58, 0]
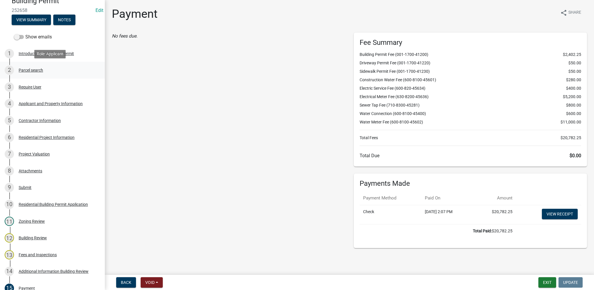
click at [38, 68] on div "Parcel search" at bounding box center [31, 70] width 24 height 4
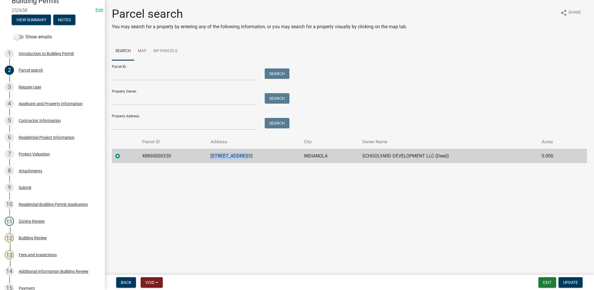
drag, startPoint x: 213, startPoint y: 156, endPoint x: 262, endPoint y: 160, distance: 48.5
click at [262, 160] on td "[STREET_ADDRESS]" at bounding box center [253, 156] width 93 height 14
drag, startPoint x: 262, startPoint y: 160, endPoint x: 245, endPoint y: 157, distance: 16.5
copy td "[STREET_ADDRESS]"
click at [542, 280] on button "Exit" at bounding box center [548, 282] width 18 height 10
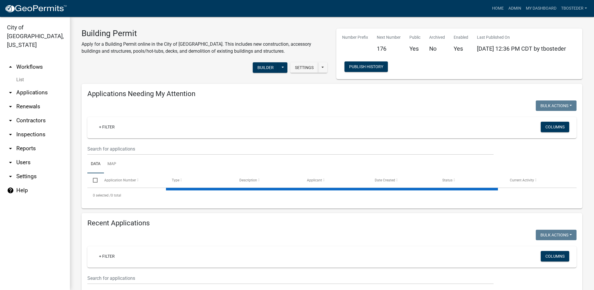
select select "1: 25"
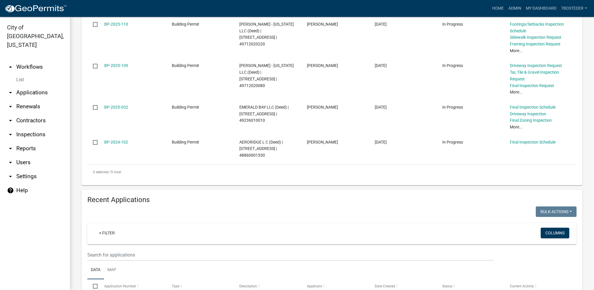
scroll to position [233, 0]
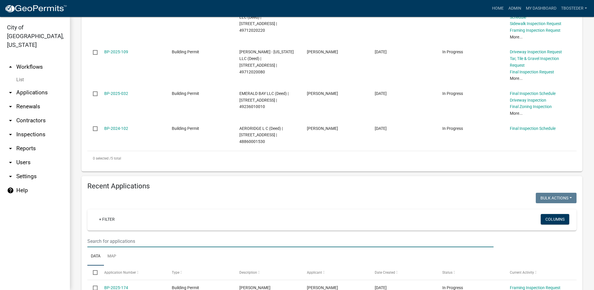
click at [120, 236] on input "text" at bounding box center [290, 241] width 406 height 12
paste input "[STREET_ADDRESS]"
type input "[STREET_ADDRESS]"
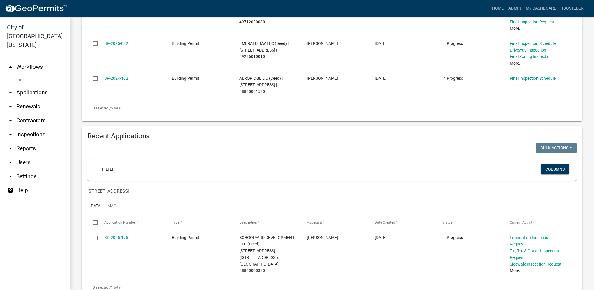
scroll to position [293, 0]
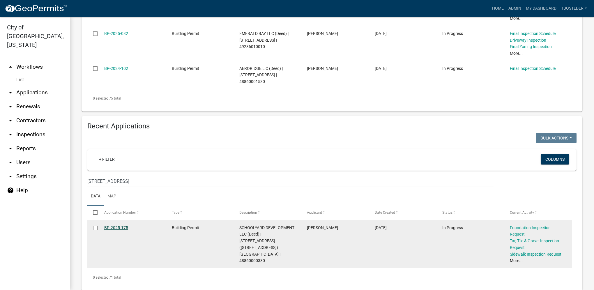
click at [120, 225] on link "BP-2025-175" at bounding box center [116, 227] width 24 height 5
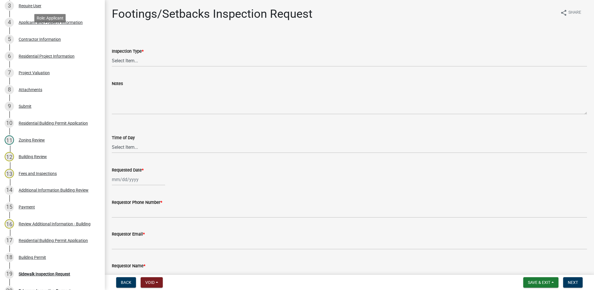
scroll to position [146, 0]
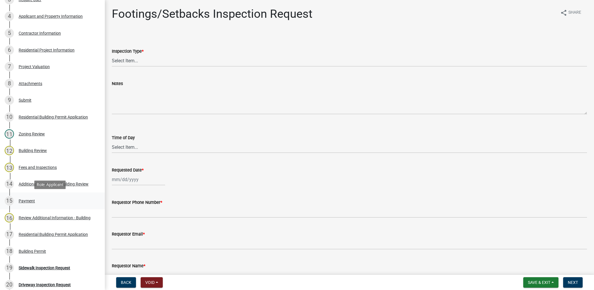
click at [27, 203] on div "15 Payment" at bounding box center [50, 200] width 91 height 9
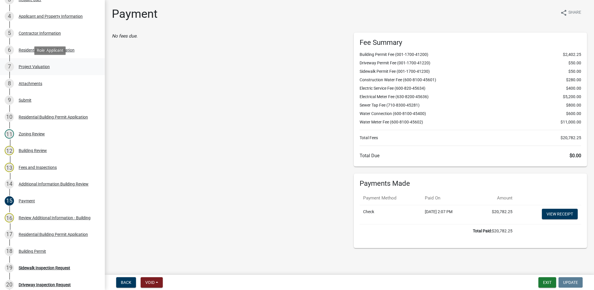
click at [47, 66] on div "Project Valuation" at bounding box center [34, 67] width 31 height 4
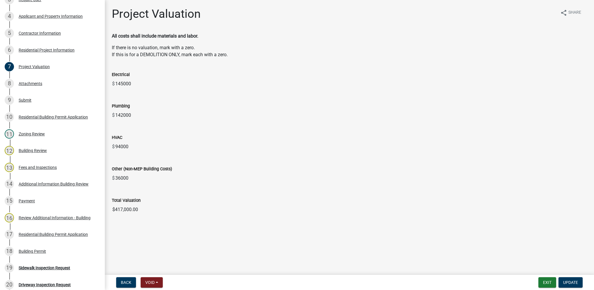
click at [152, 213] on input "$417,000.00" at bounding box center [349, 210] width 475 height 12
drag, startPoint x: 148, startPoint y: 209, endPoint x: 101, endPoint y: 203, distance: 47.0
click at [101, 203] on div "Building Permit BP-2025-175 Edit View Summary Notes Show emails 1 Introduction …" at bounding box center [297, 145] width 594 height 290
click at [56, 53] on div "6 Residential Project Information" at bounding box center [50, 49] width 91 height 9
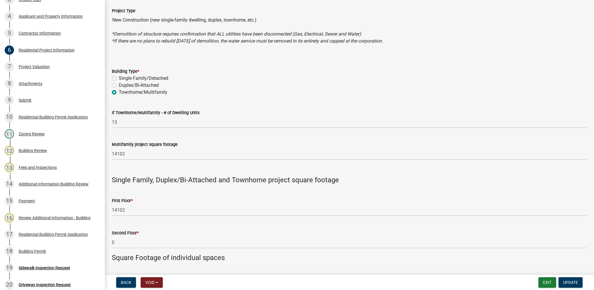
scroll to position [29, 0]
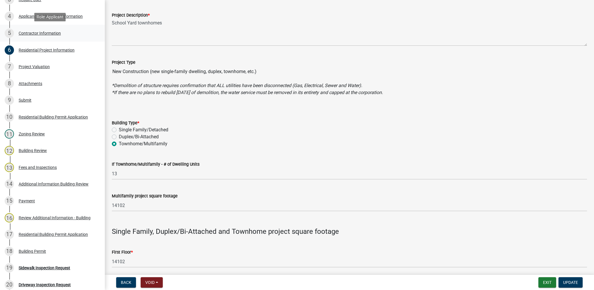
click at [56, 34] on div "Contractor Information" at bounding box center [40, 33] width 42 height 4
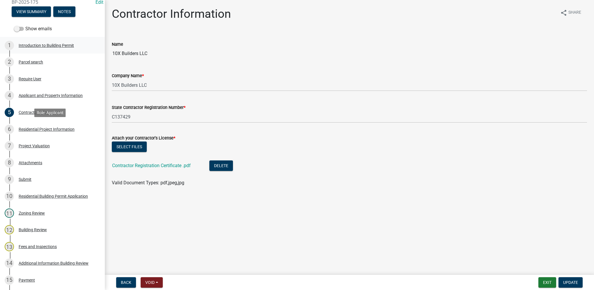
scroll to position [58, 0]
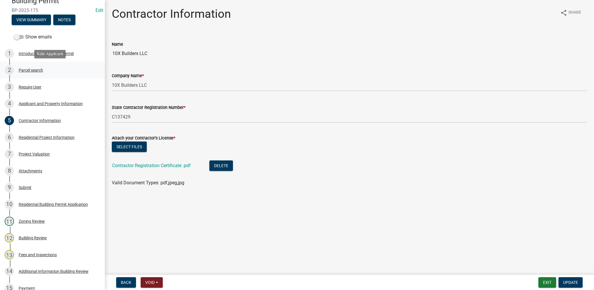
click at [28, 68] on div "Parcel search" at bounding box center [31, 70] width 24 height 4
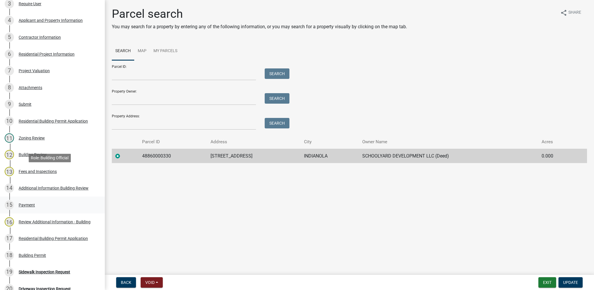
scroll to position [175, 0]
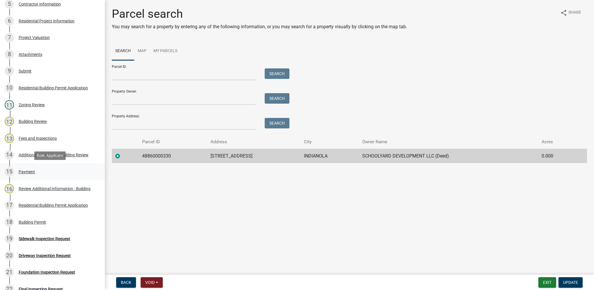
click at [46, 174] on div "15 Payment" at bounding box center [50, 171] width 91 height 9
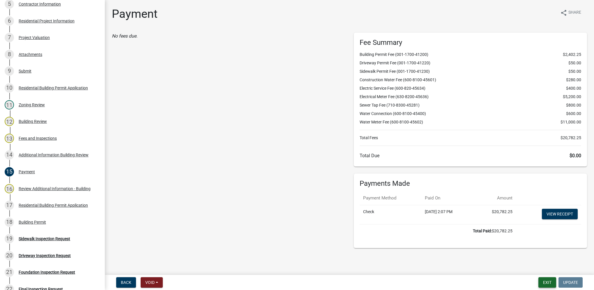
click at [546, 281] on button "Exit" at bounding box center [548, 282] width 18 height 10
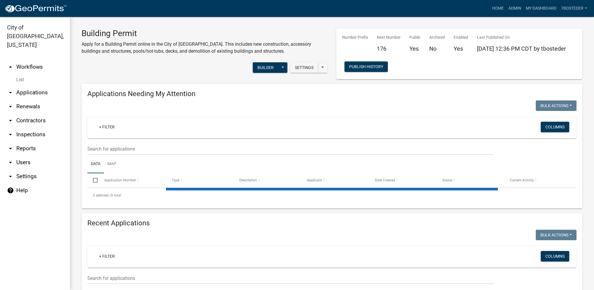
select select "1: 25"
